Goal: Navigation & Orientation: Find specific page/section

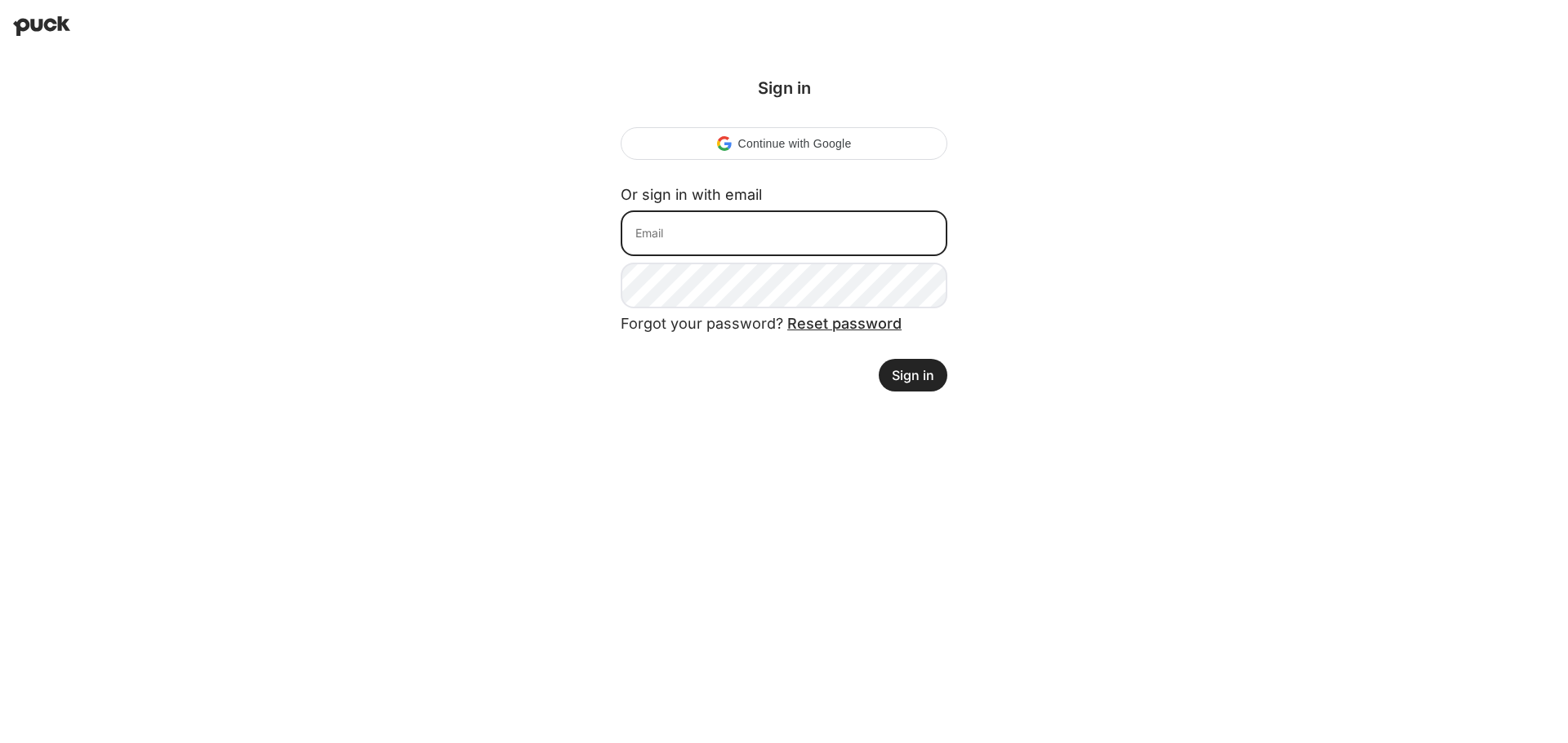
drag, startPoint x: 667, startPoint y: 215, endPoint x: 669, endPoint y: 230, distance: 15.1
click at [667, 215] on input at bounding box center [784, 233] width 327 height 46
type input "alejandra.jimenez@suzy.com"
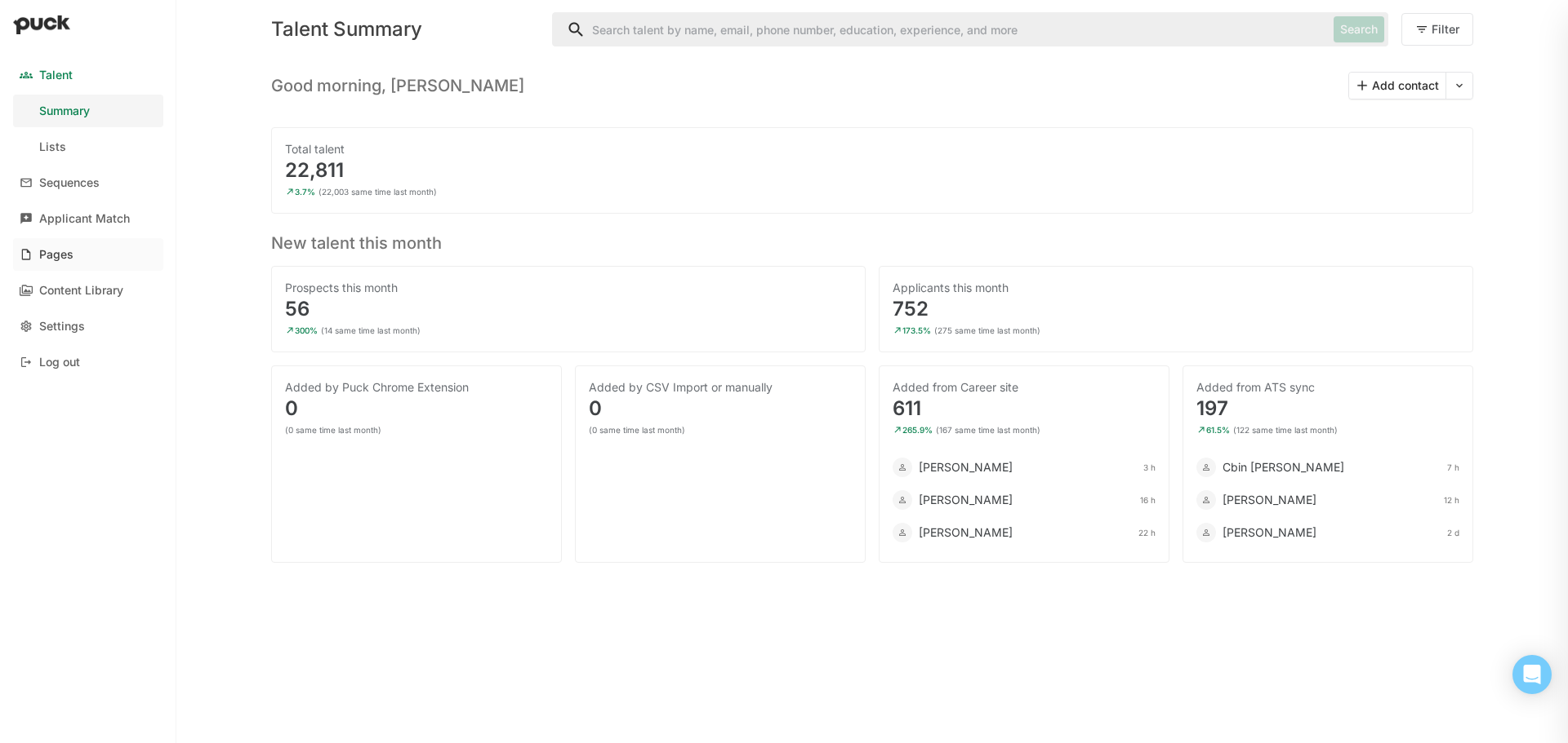
click at [53, 257] on div "Pages" at bounding box center [56, 255] width 34 height 14
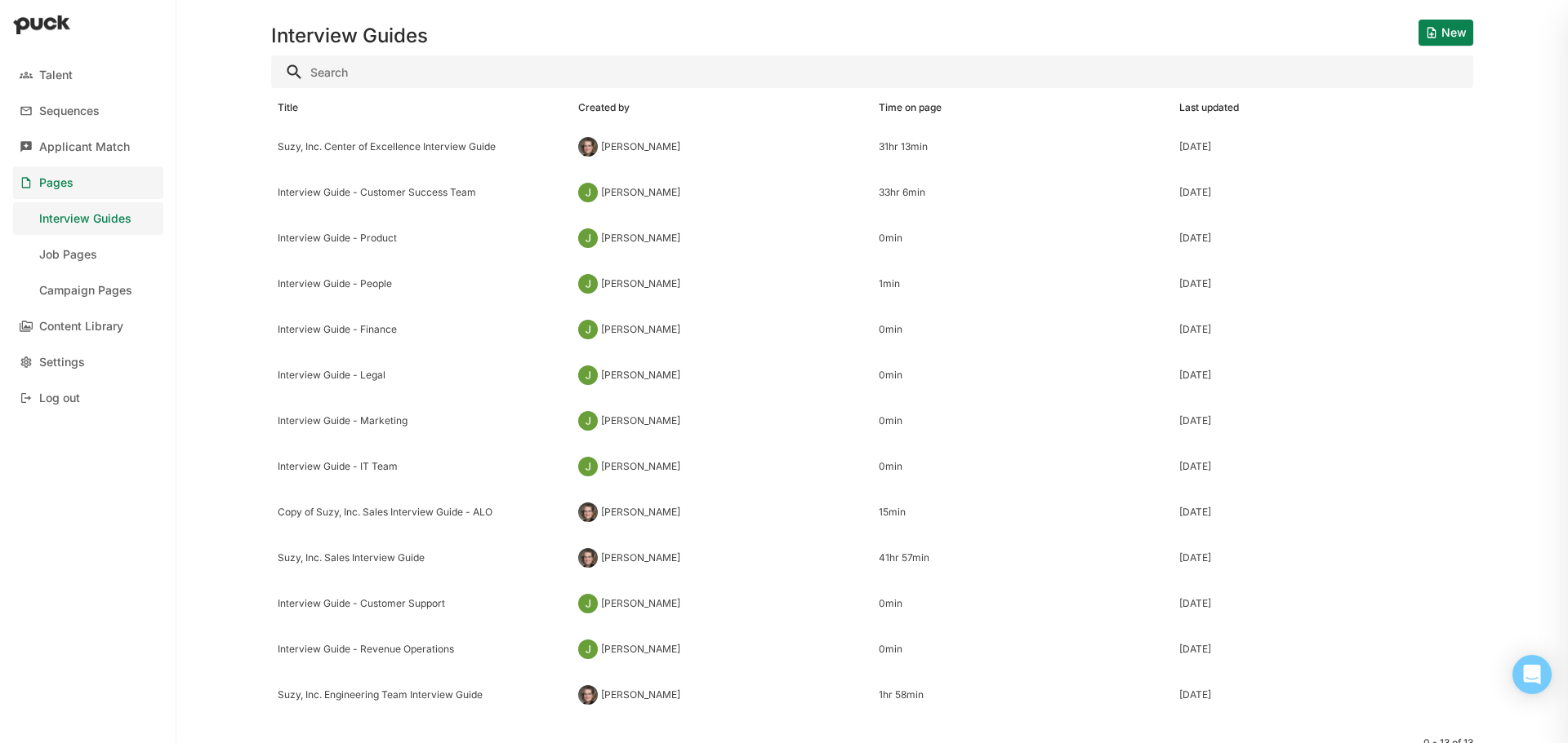
click at [47, 12] on div at bounding box center [88, 26] width 176 height 52
click at [52, 33] on img at bounding box center [42, 24] width 57 height 20
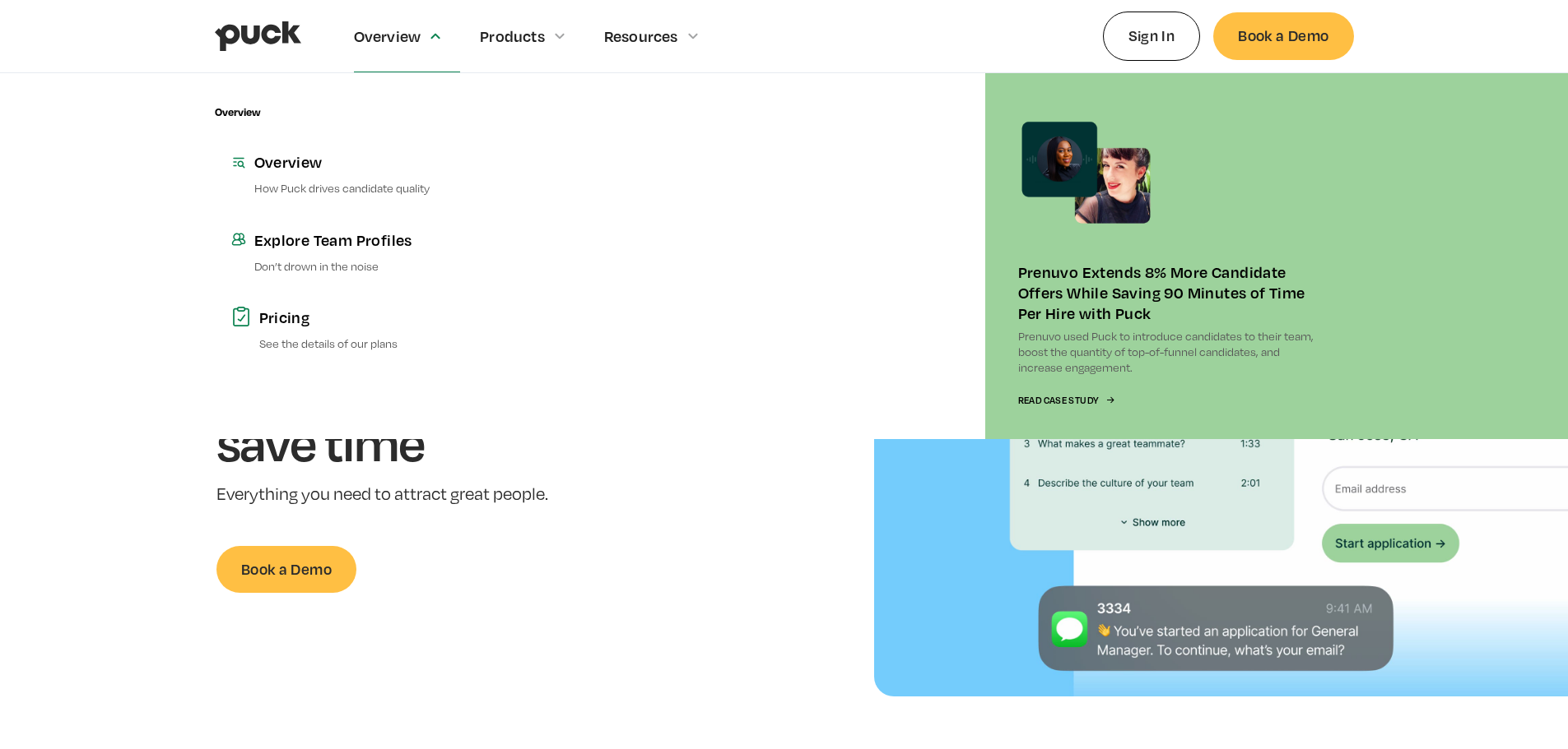
click at [1162, 65] on div "Overview Overview Overview How Puck drives candidate quality Explore Team Profi…" at bounding box center [784, 36] width 1139 height 72
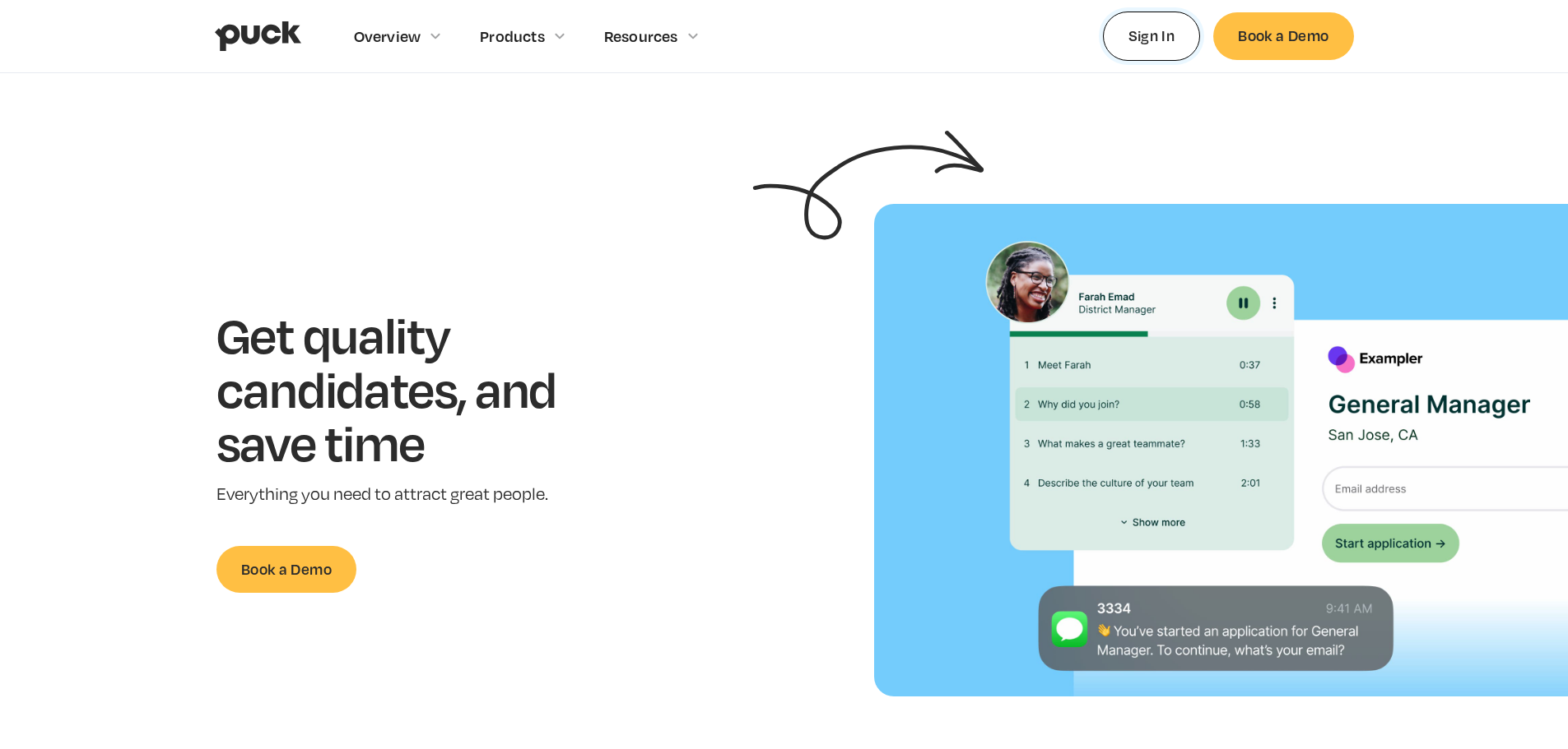
click at [1162, 47] on link "Sign In" at bounding box center [1152, 36] width 98 height 49
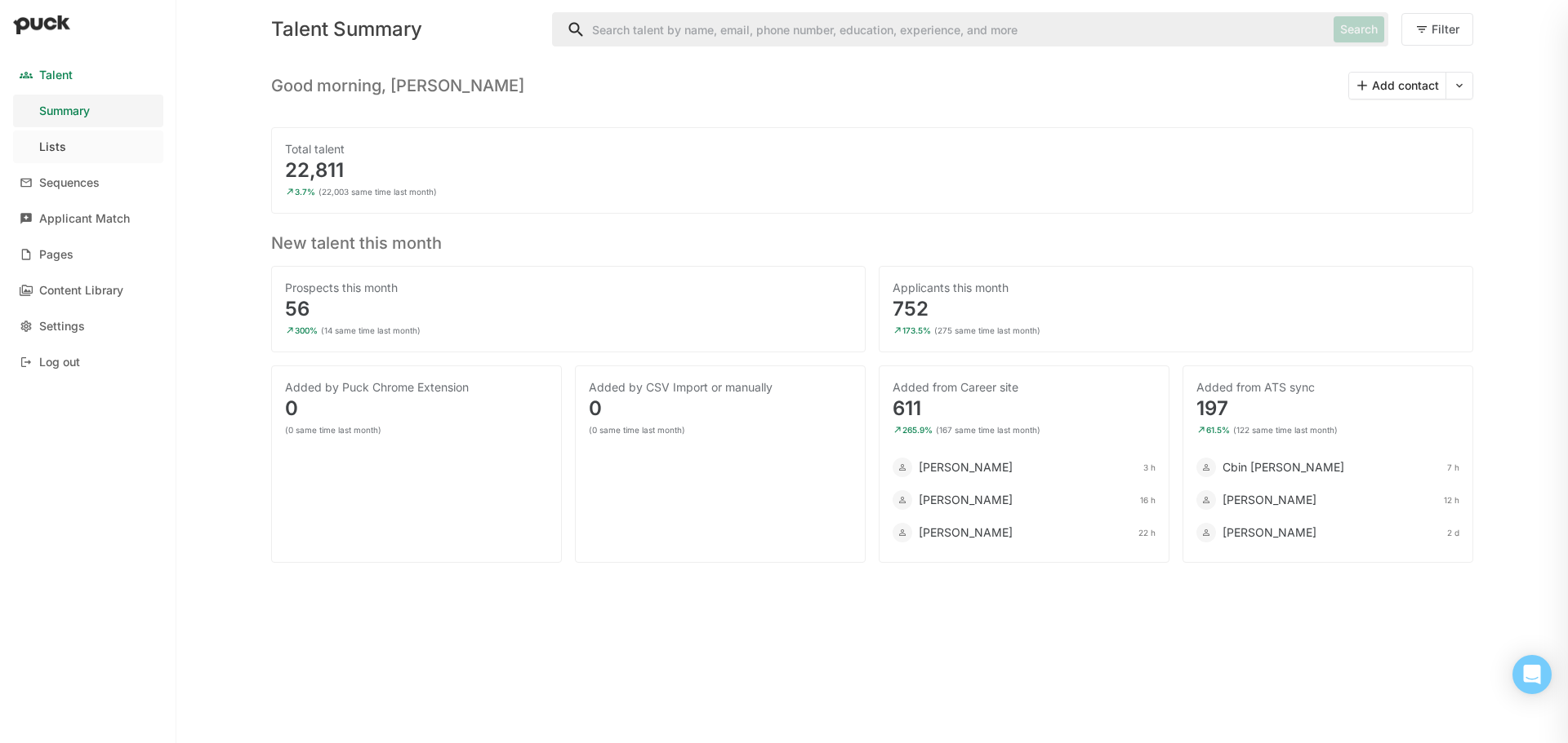
click at [52, 142] on div "Lists" at bounding box center [53, 147] width 27 height 14
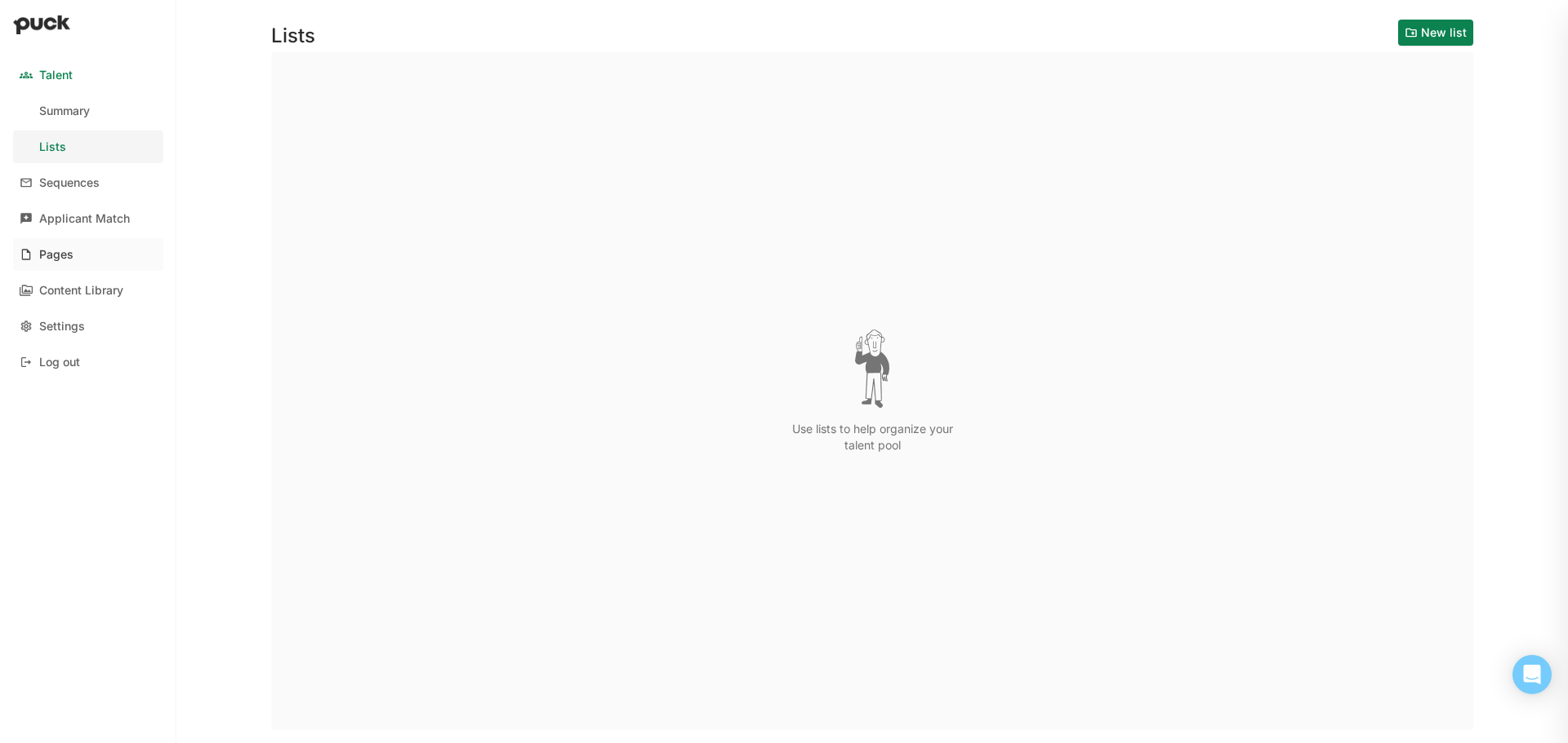
click at [73, 253] on link "Pages" at bounding box center [88, 255] width 150 height 33
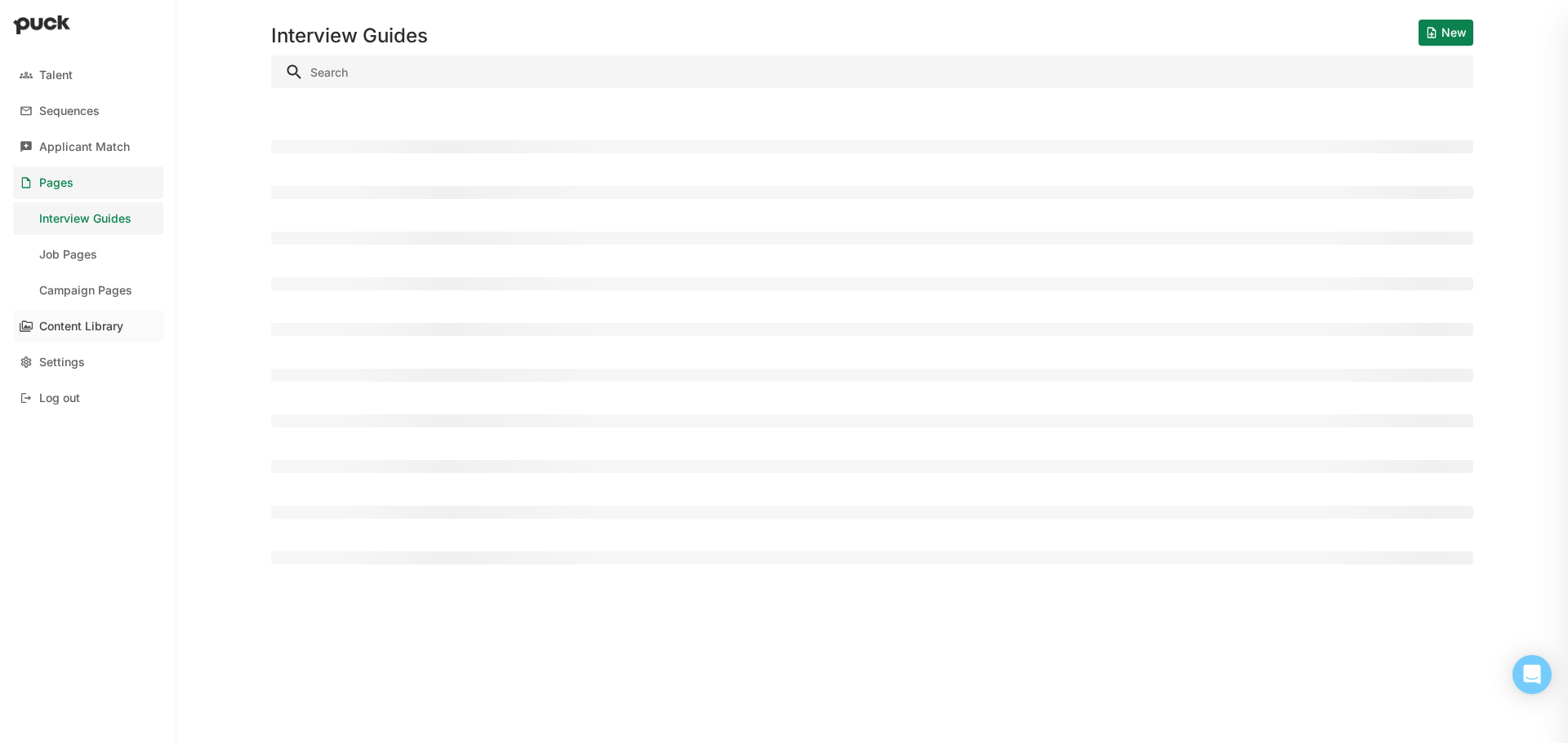
click at [98, 327] on div "Content Library" at bounding box center [81, 327] width 84 height 14
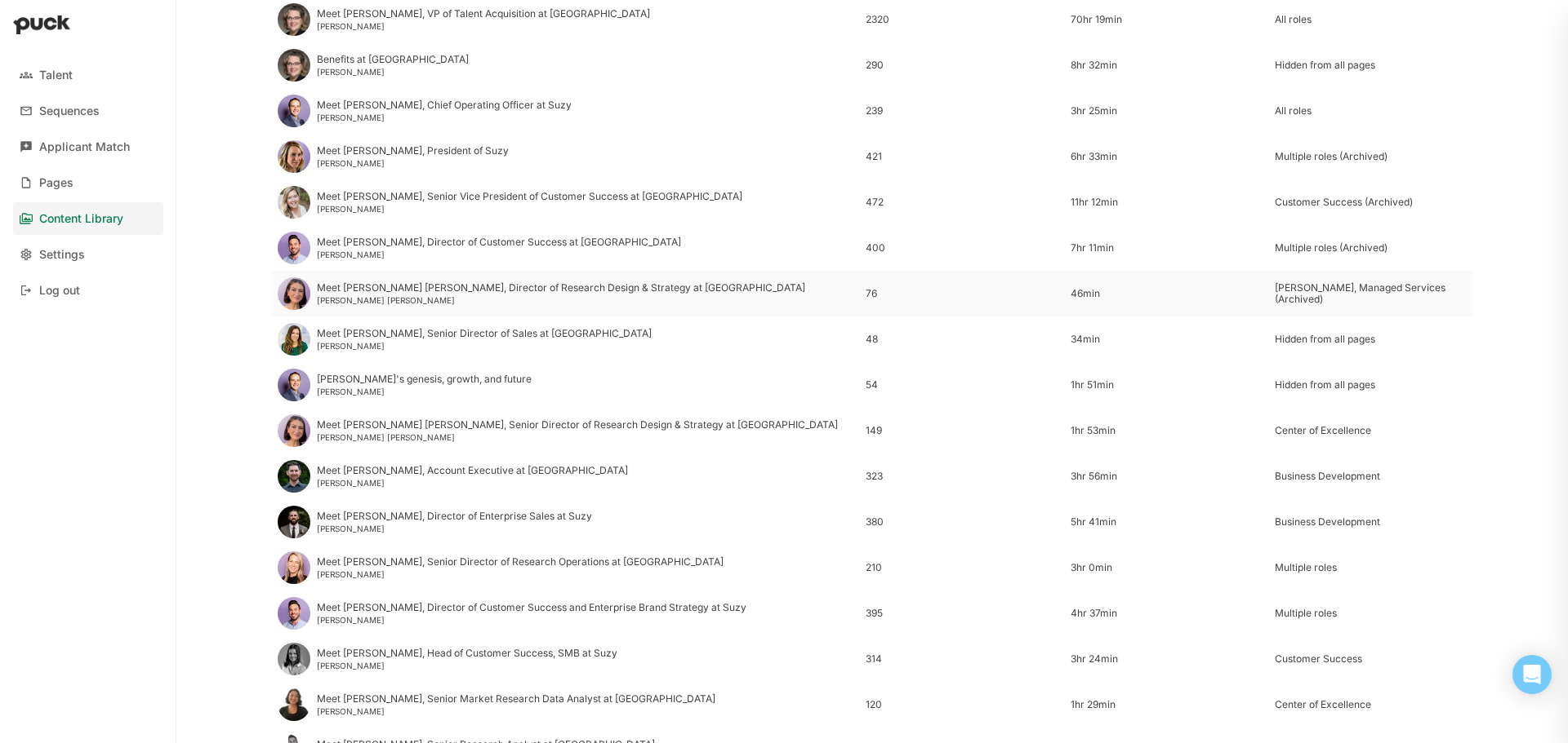
scroll to position [245, 0]
